Goal: Transaction & Acquisition: Download file/media

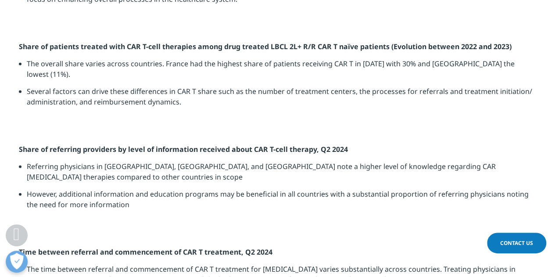
scroll to position [1037, 0]
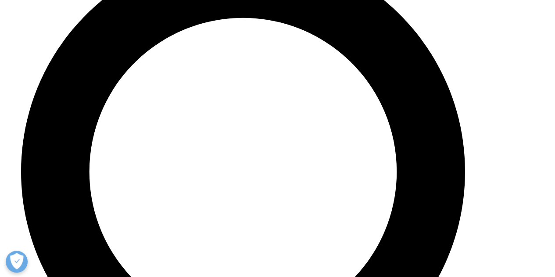
scroll to position [3143, 0]
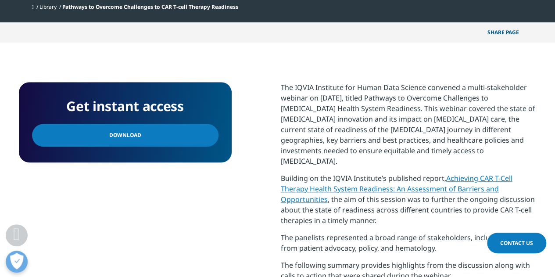
scroll to position [395, 0]
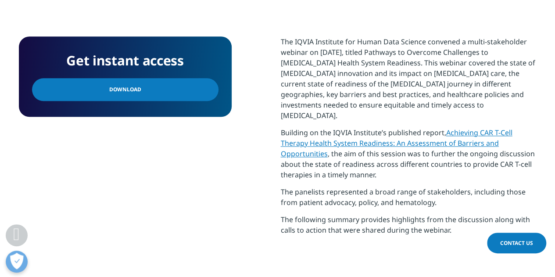
click at [149, 91] on link "Download" at bounding box center [125, 89] width 187 height 23
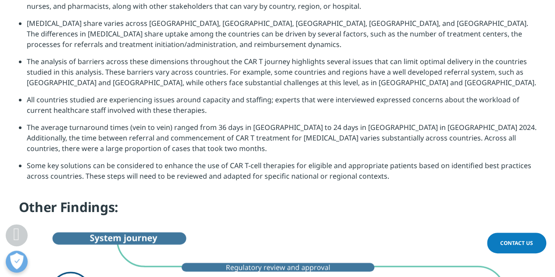
scroll to position [993, 0]
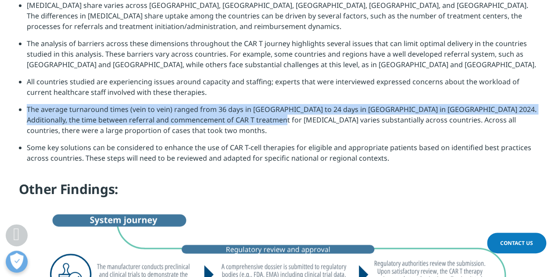
drag, startPoint x: 27, startPoint y: 108, endPoint x: 263, endPoint y: 115, distance: 236.2
click at [263, 115] on li "The average turnaround times (vein to vein) ranged from 36 days in [GEOGRAPHIC_…" at bounding box center [282, 123] width 510 height 38
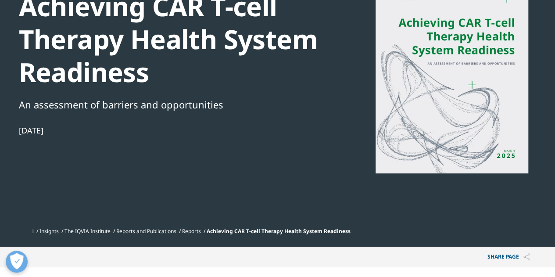
scroll to position [0, 0]
